Goal: Information Seeking & Learning: Learn about a topic

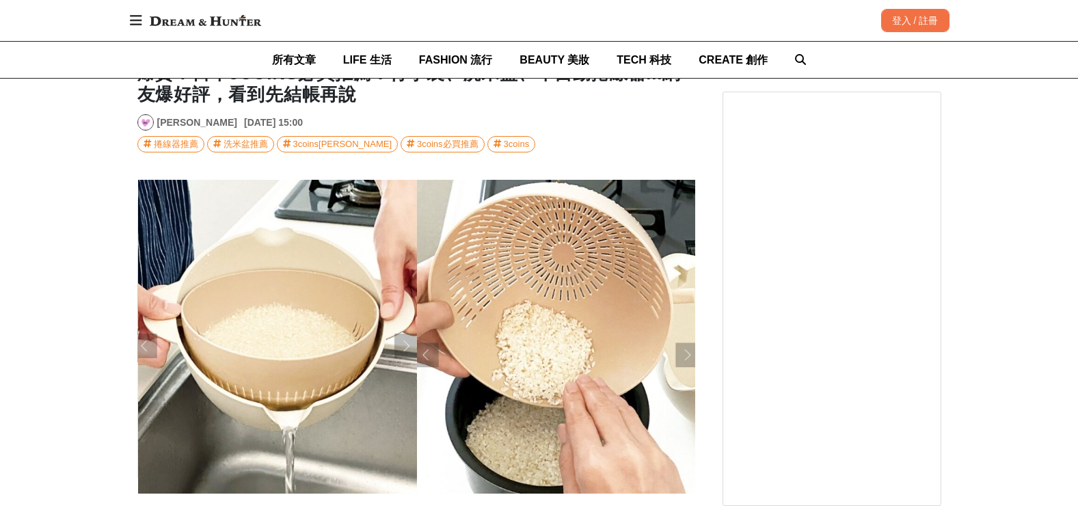
scroll to position [0, 1116]
click at [161, 359] on div at bounding box center [164, 362] width 27 height 27
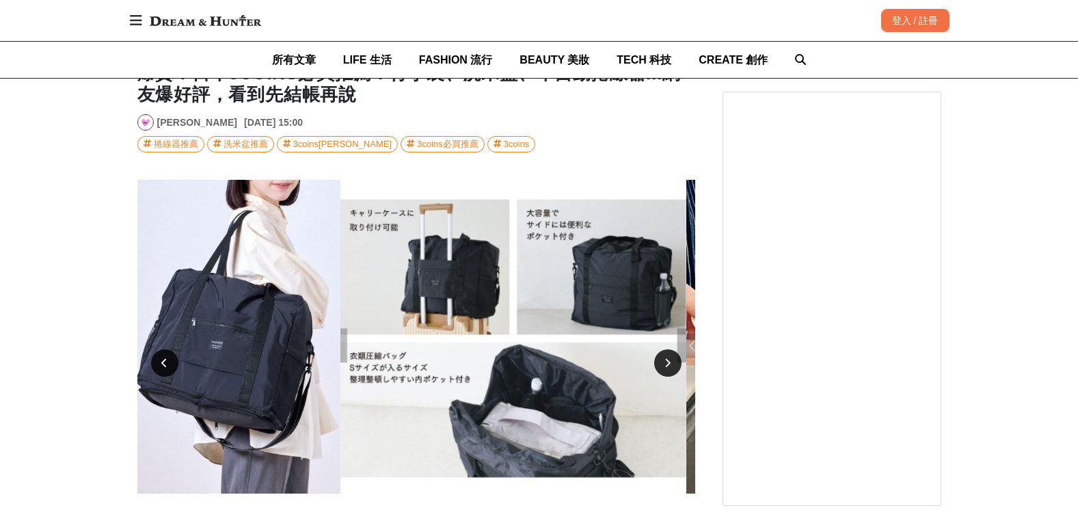
scroll to position [0, 558]
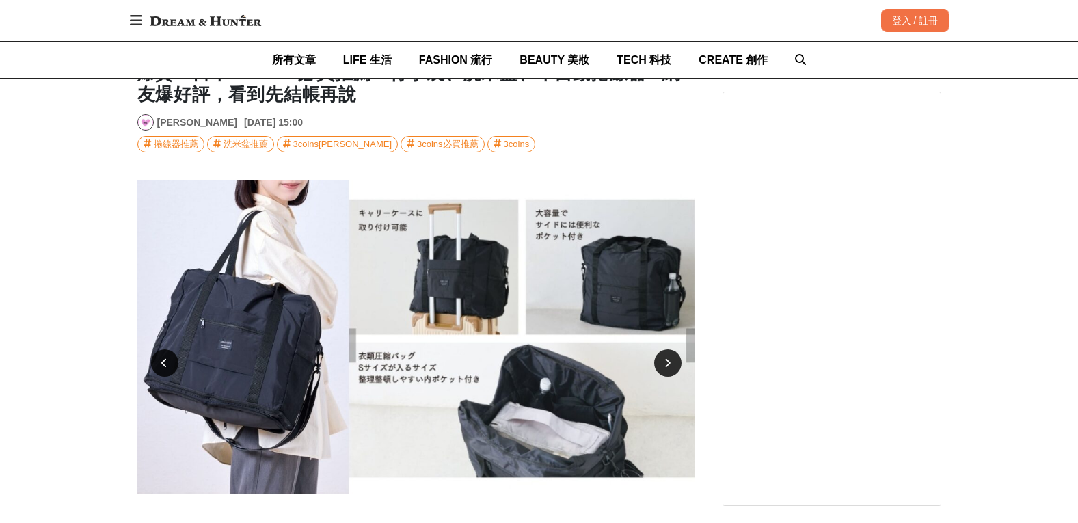
click at [680, 362] on div at bounding box center [667, 362] width 27 height 27
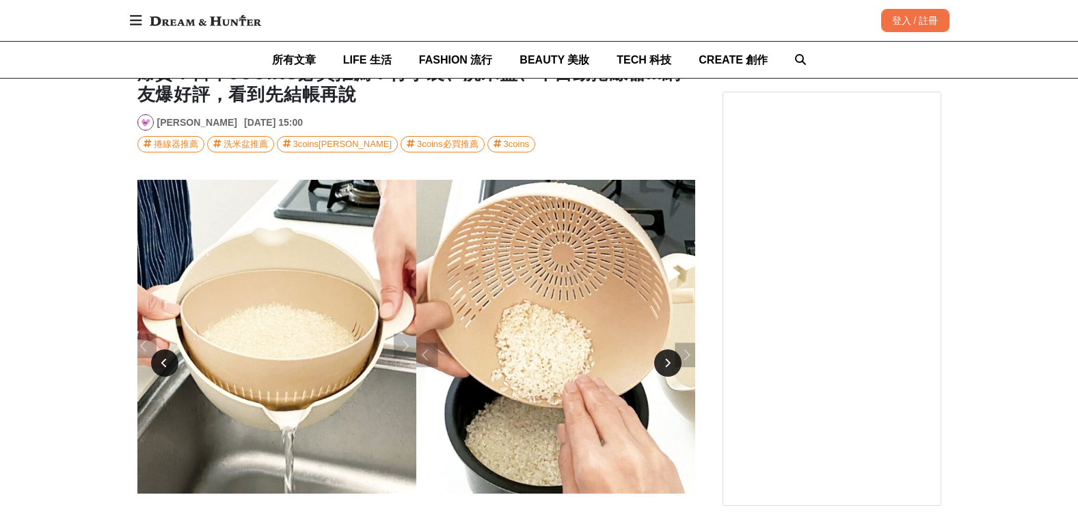
click at [680, 362] on div at bounding box center [667, 362] width 27 height 27
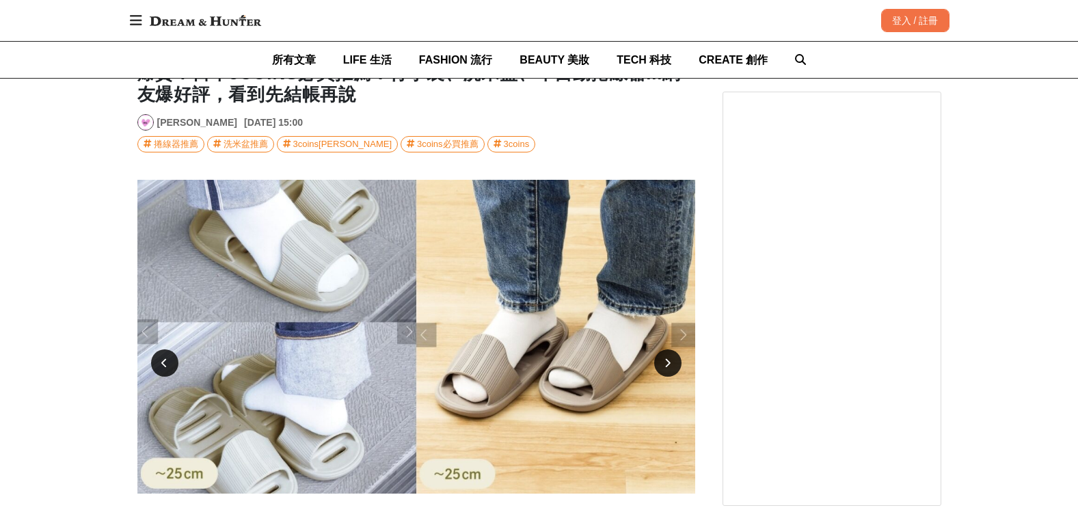
click at [680, 362] on div at bounding box center [667, 362] width 27 height 27
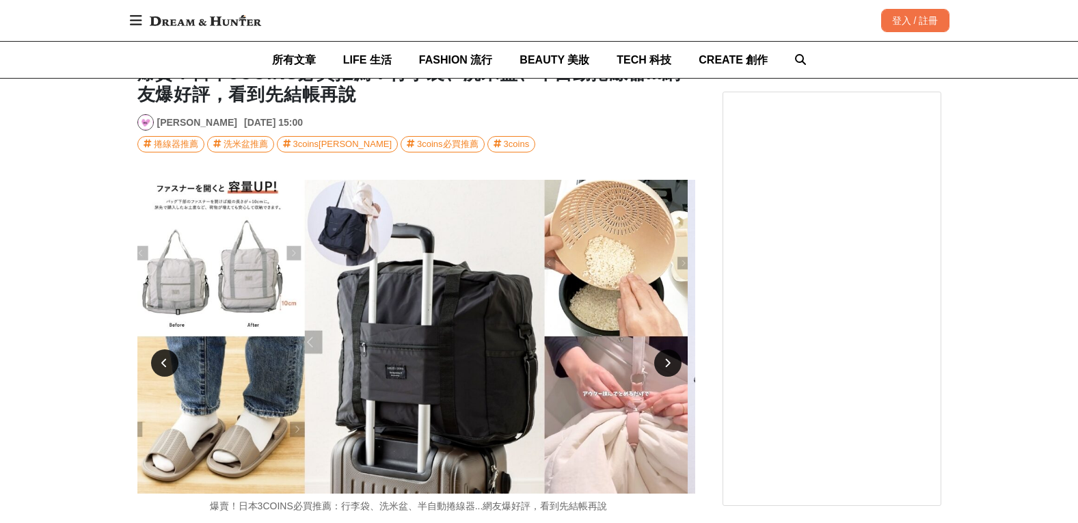
scroll to position [0, 0]
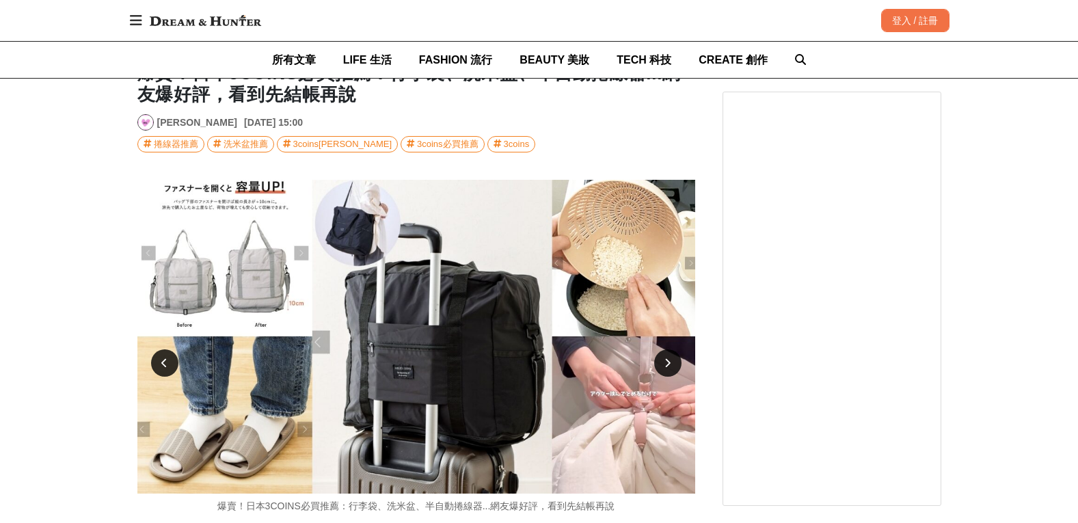
click at [159, 362] on div at bounding box center [164, 362] width 27 height 27
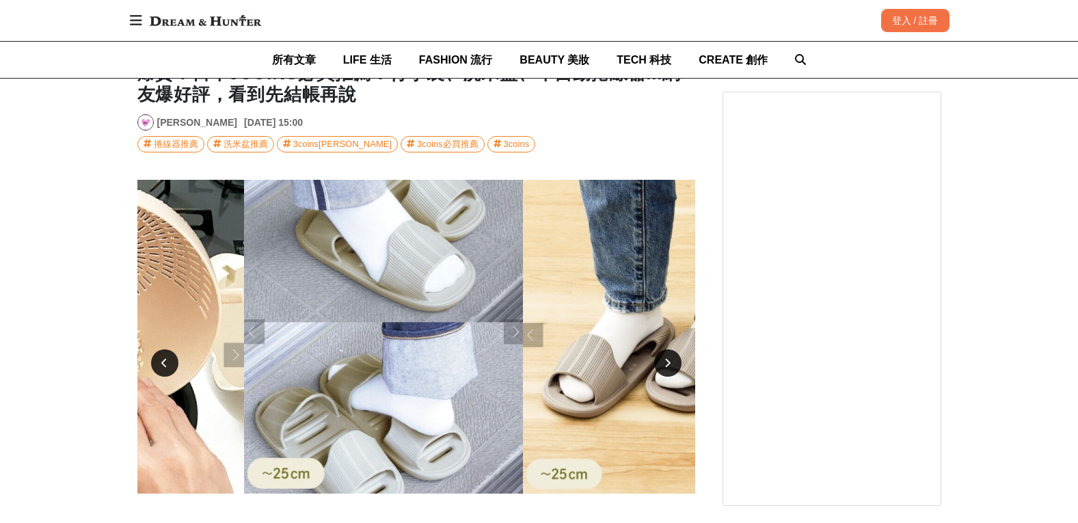
click at [159, 362] on div at bounding box center [164, 362] width 27 height 27
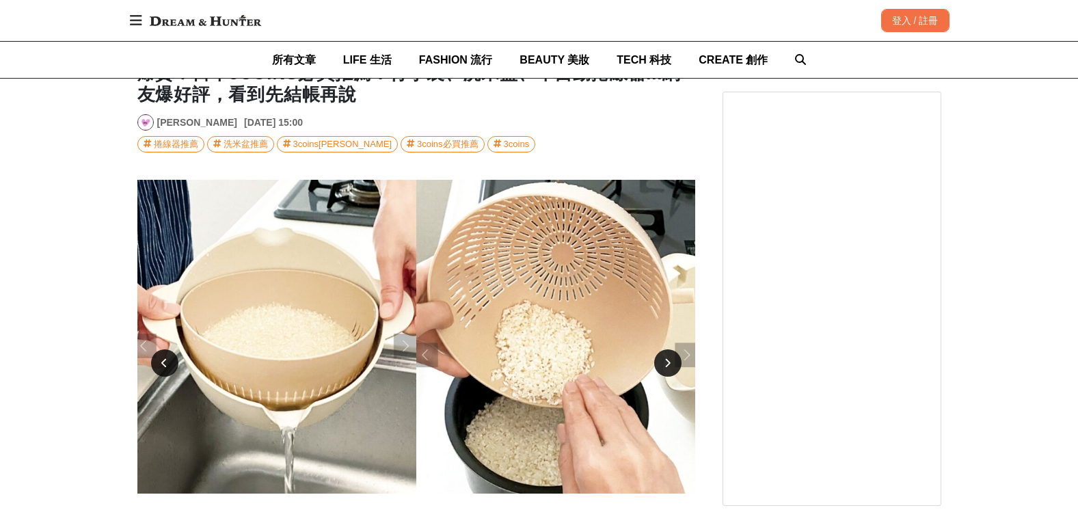
click at [159, 362] on div at bounding box center [164, 362] width 27 height 27
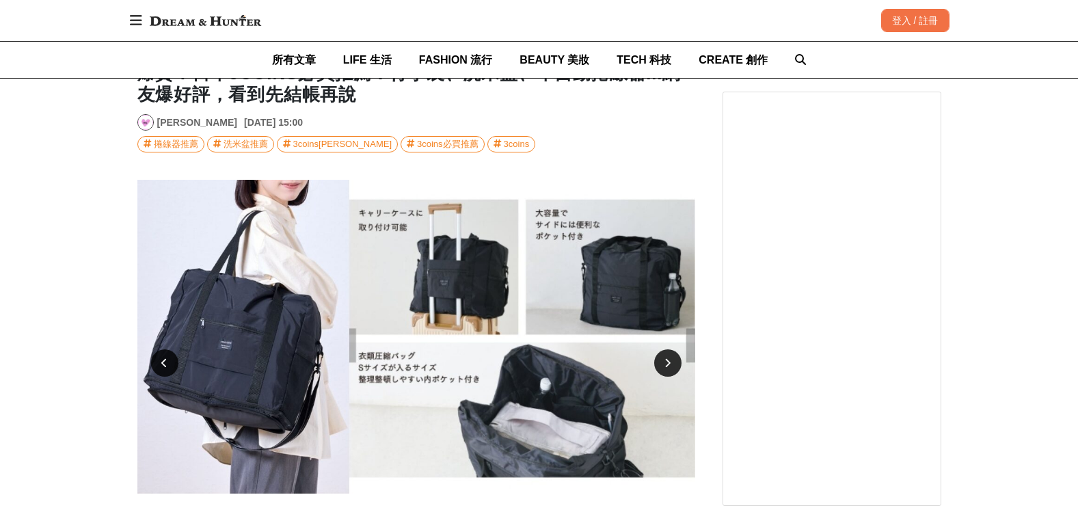
click at [159, 362] on div at bounding box center [164, 362] width 27 height 27
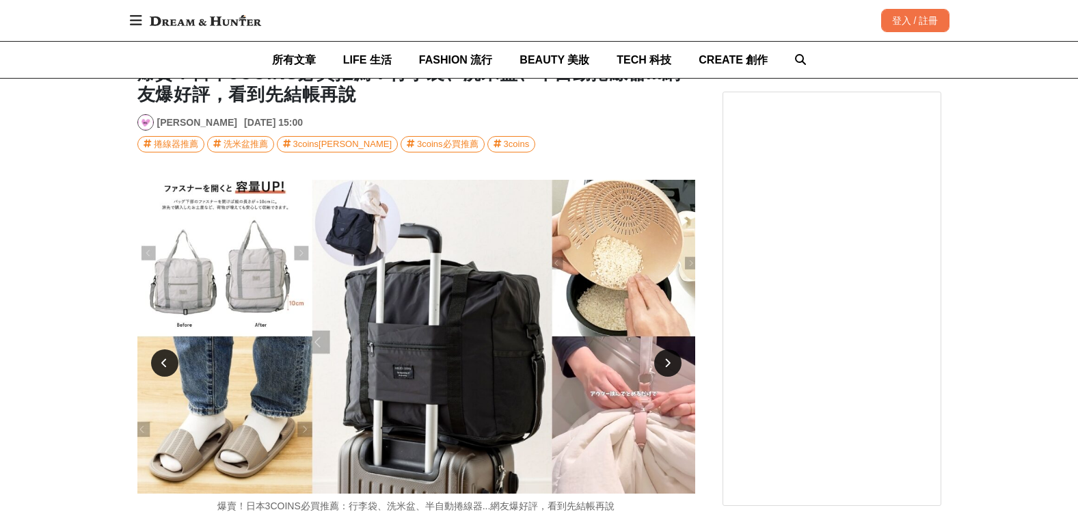
click at [159, 362] on div at bounding box center [164, 362] width 27 height 27
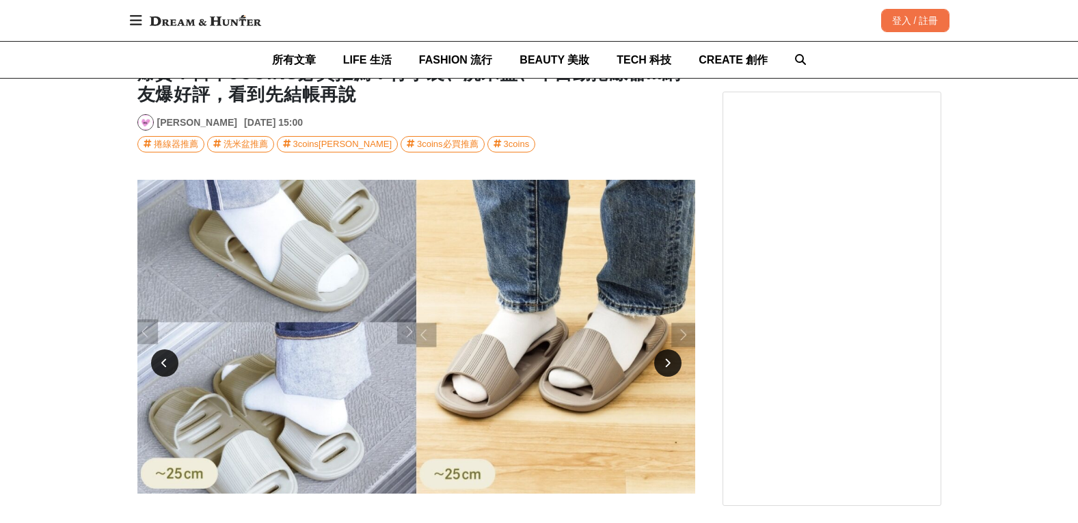
click at [671, 362] on div at bounding box center [667, 362] width 27 height 27
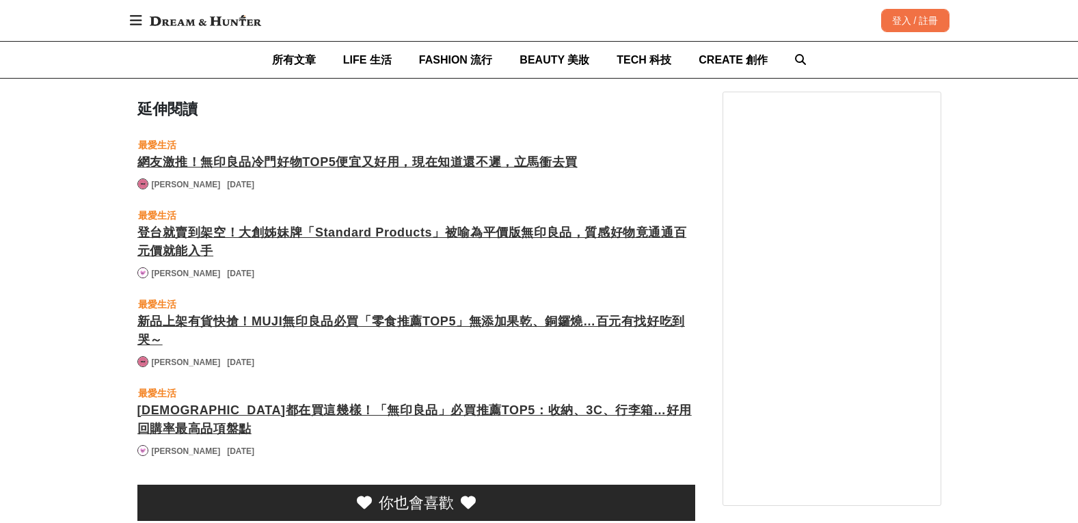
scroll to position [0, 1674]
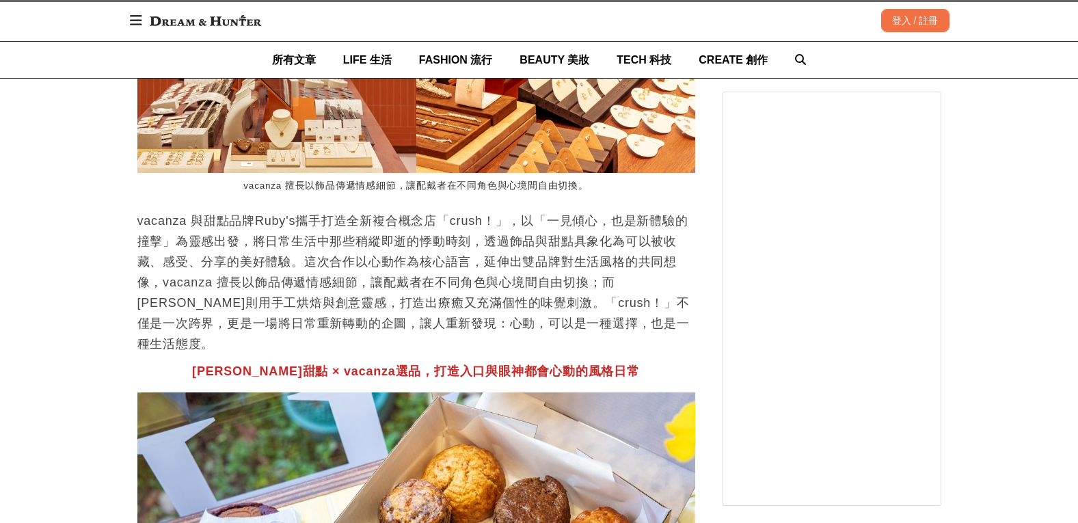
scroll to position [0, 558]
